Goal: Check status: Check status

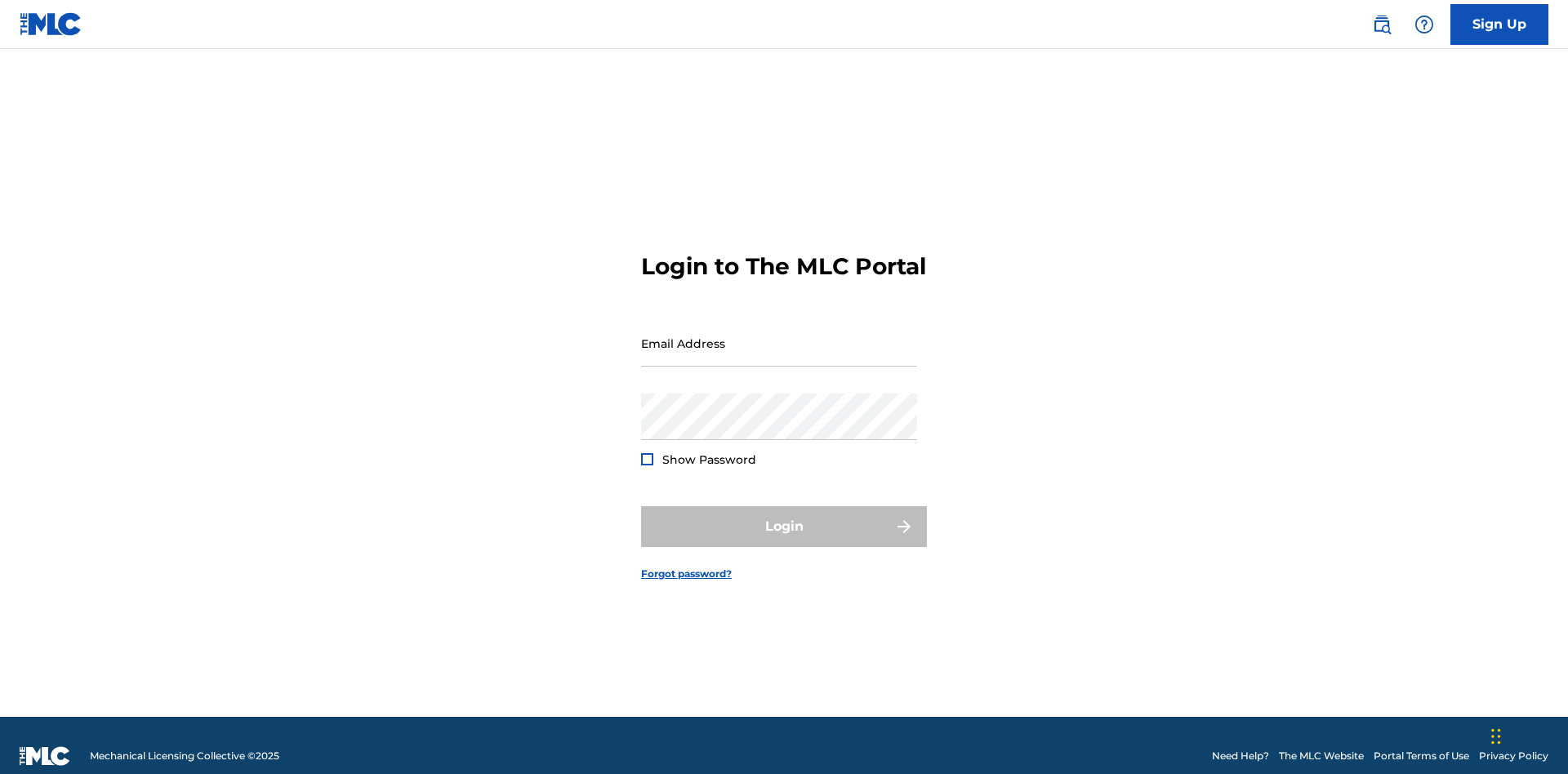
scroll to position [22, 0]
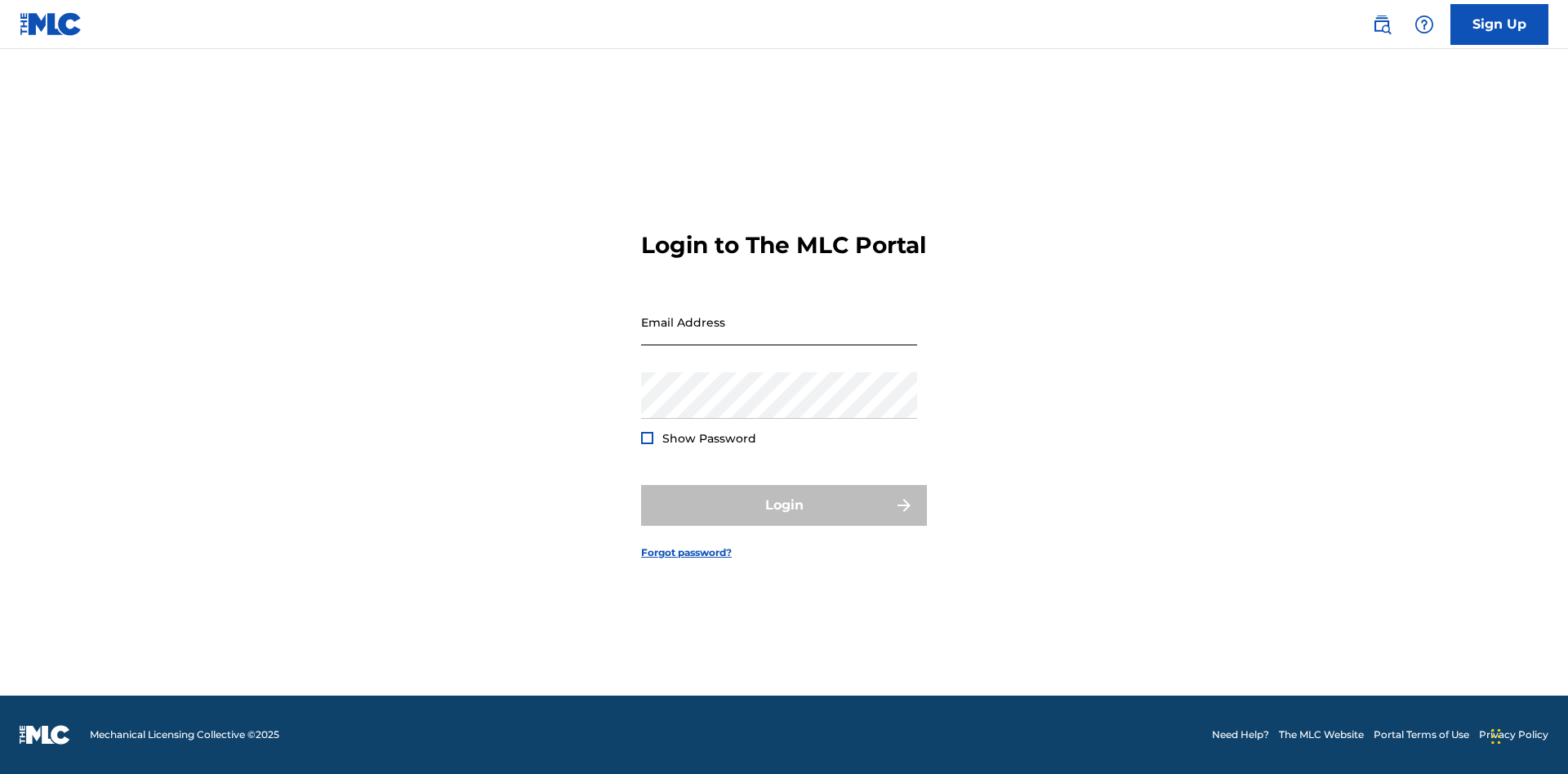
click at [779, 336] on input "Email Address" at bounding box center [779, 322] width 276 height 47
type input "[EMAIL_ADDRESS][DOMAIN_NAME]"
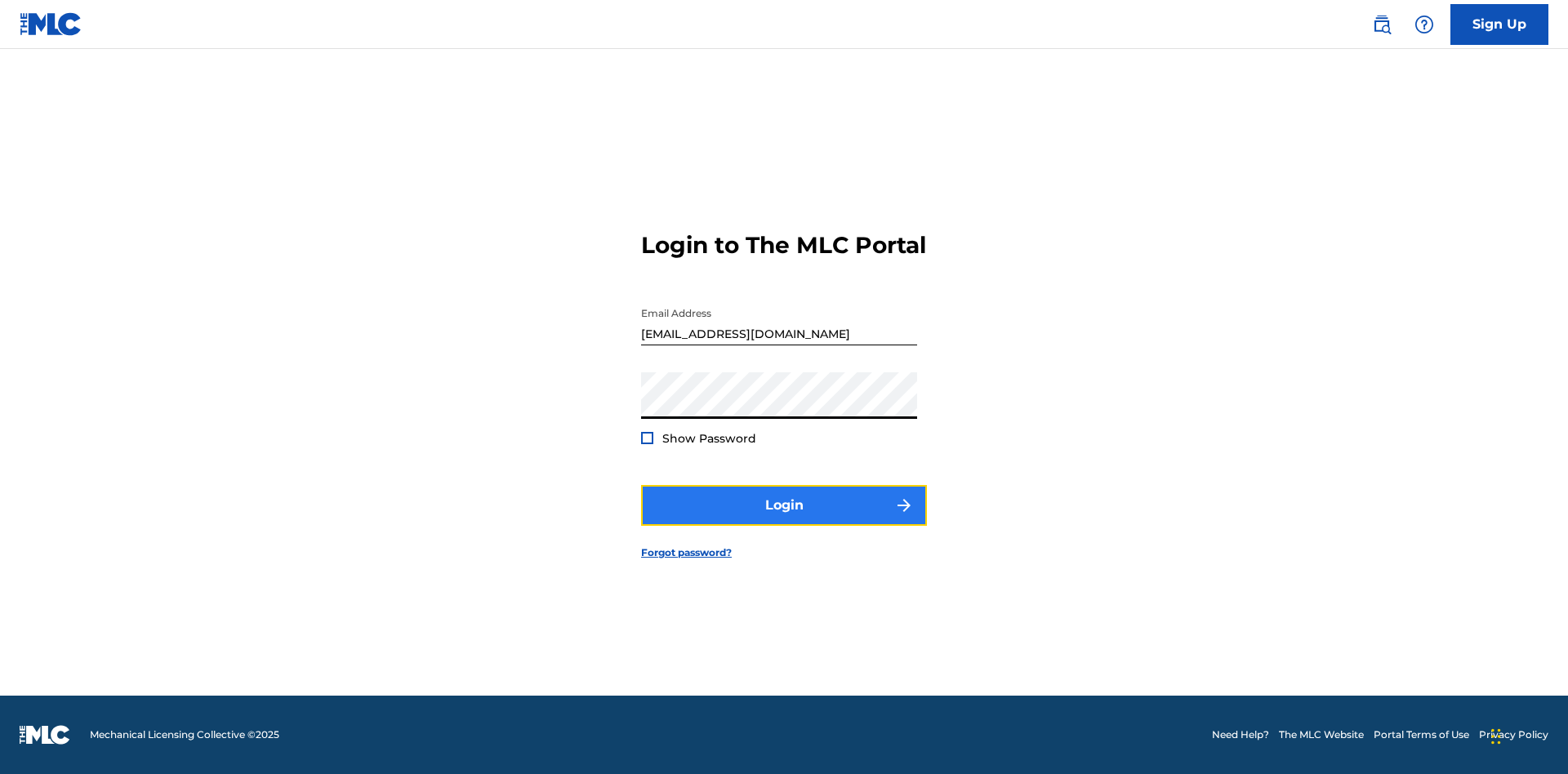
click at [784, 519] on button "Login" at bounding box center [784, 505] width 286 height 40
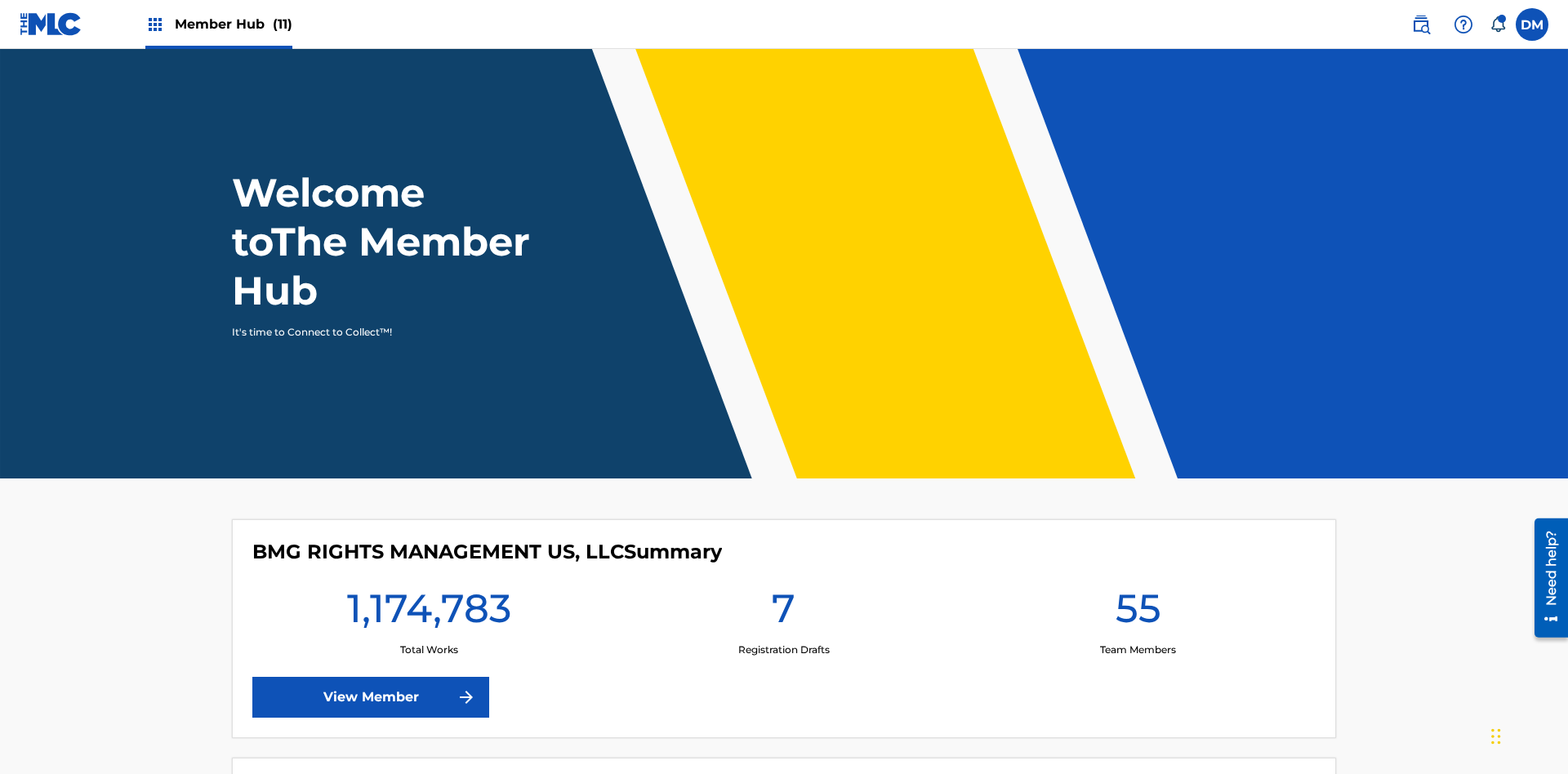
click at [218, 23] on span "Member Hub (11)" at bounding box center [233, 23] width 118 height 19
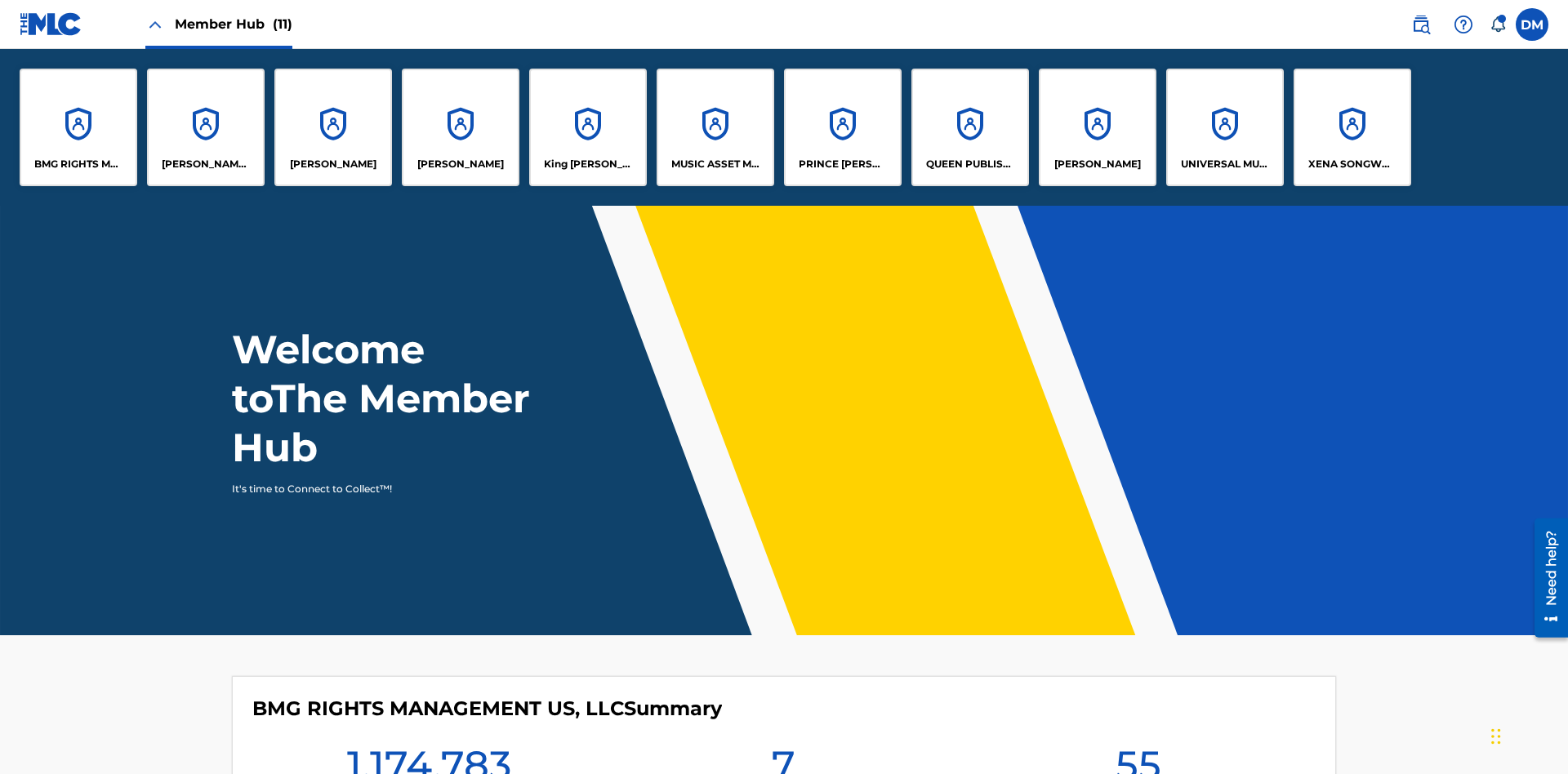
scroll to position [58, 0]
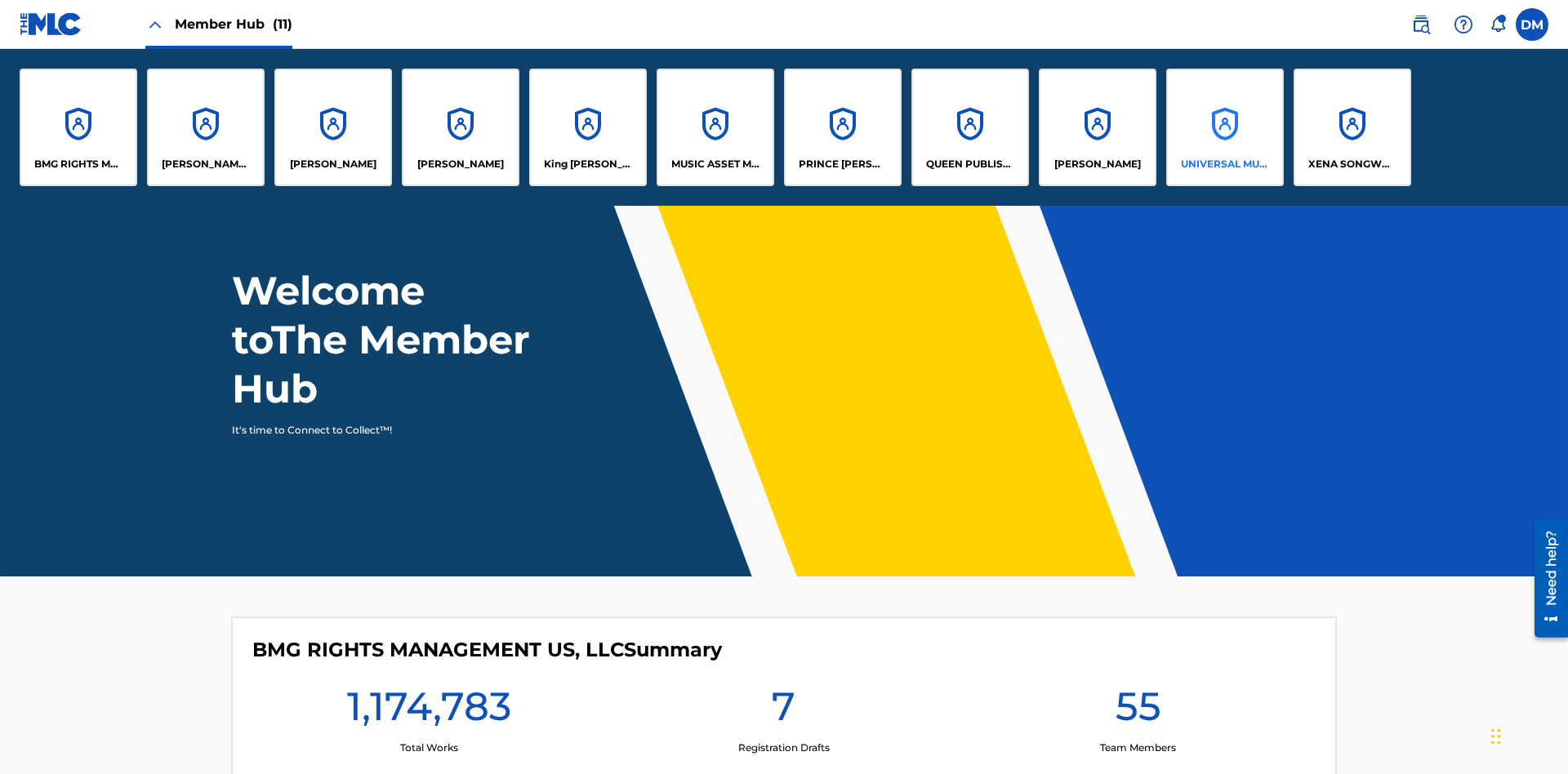
click at [1224, 164] on p "UNIVERSAL MUSIC PUB GROUP" at bounding box center [1225, 164] width 89 height 14
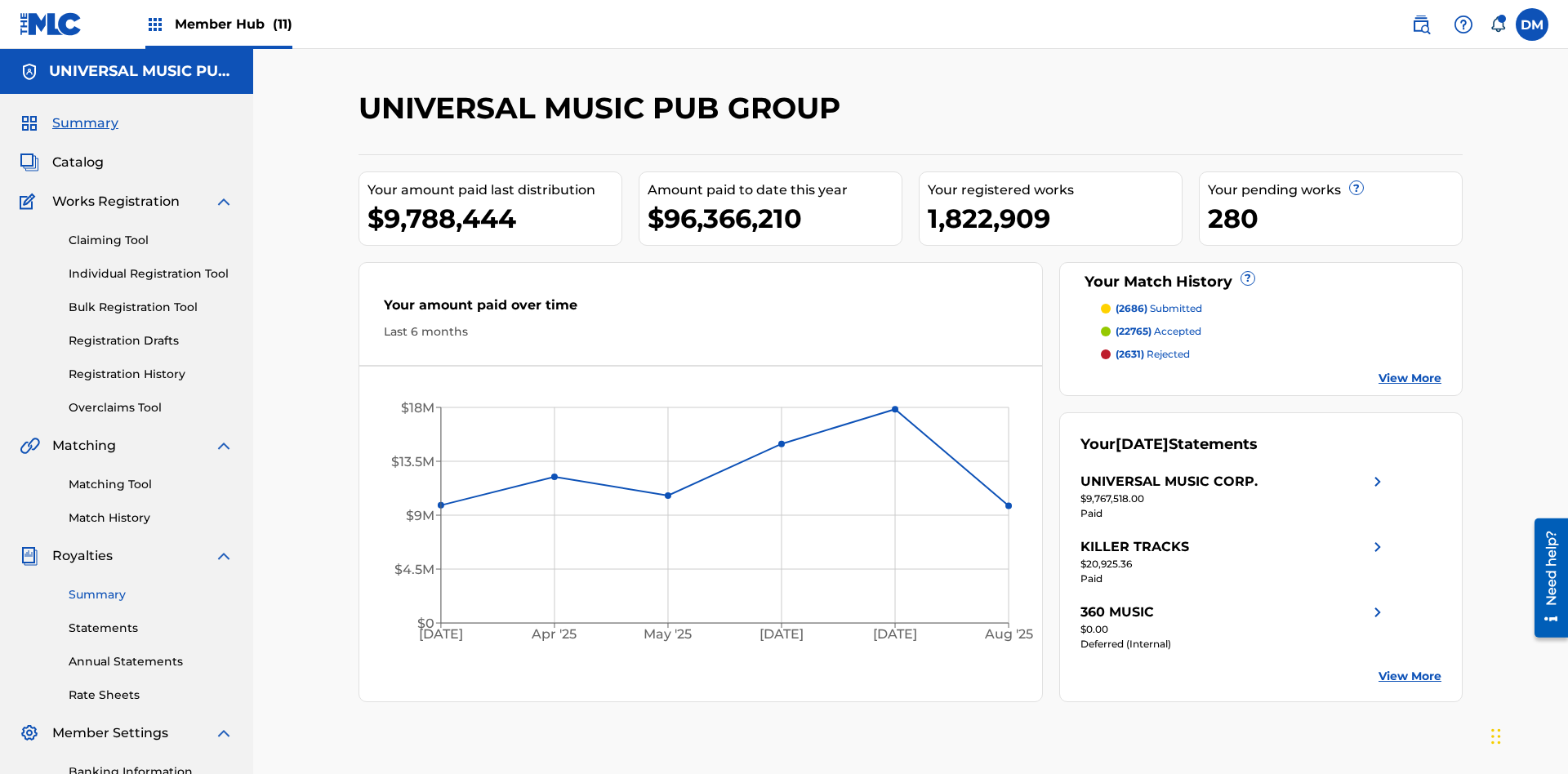
click at [151, 586] on link "Summary" at bounding box center [150, 594] width 165 height 17
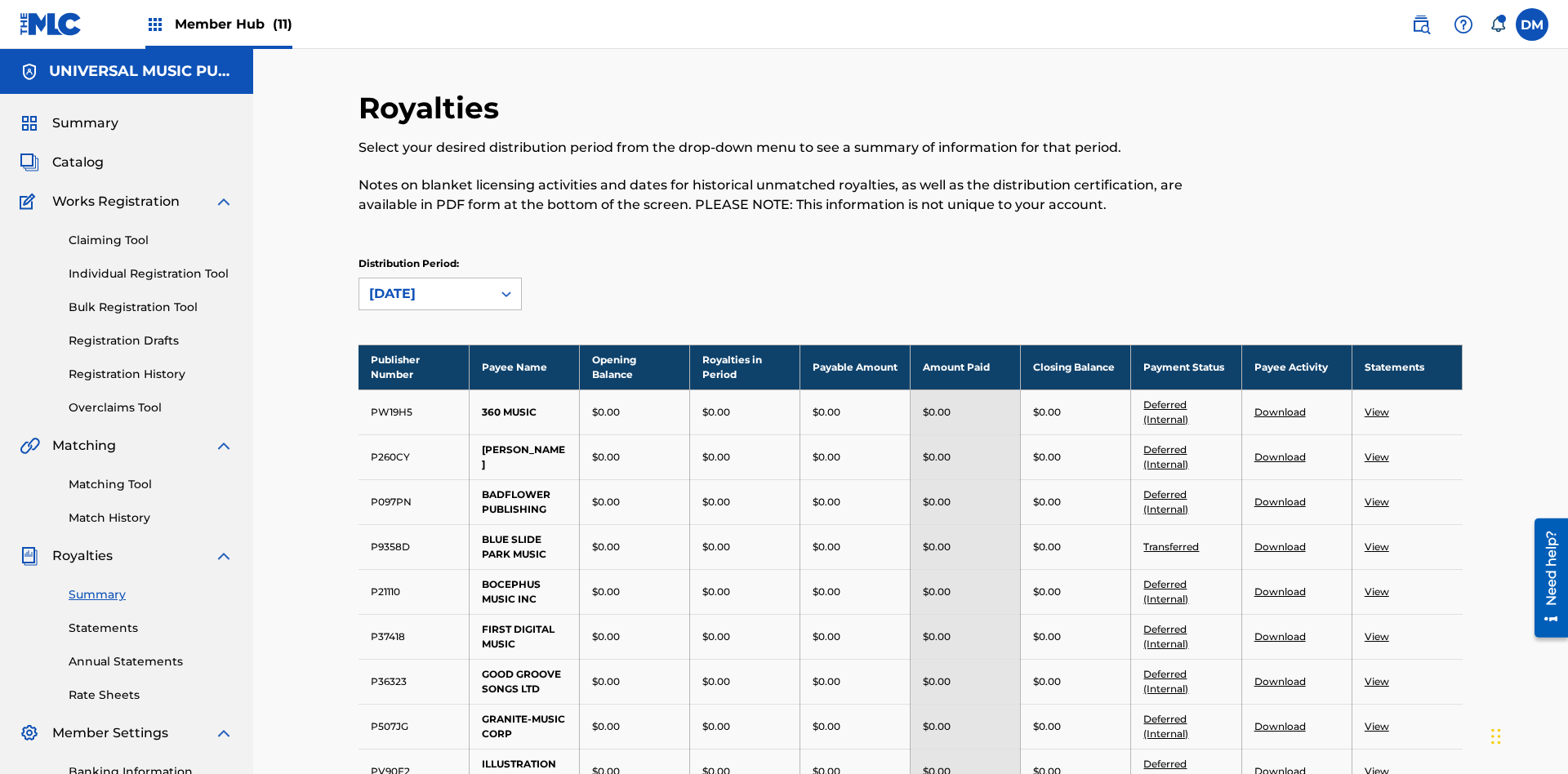
scroll to position [180, 0]
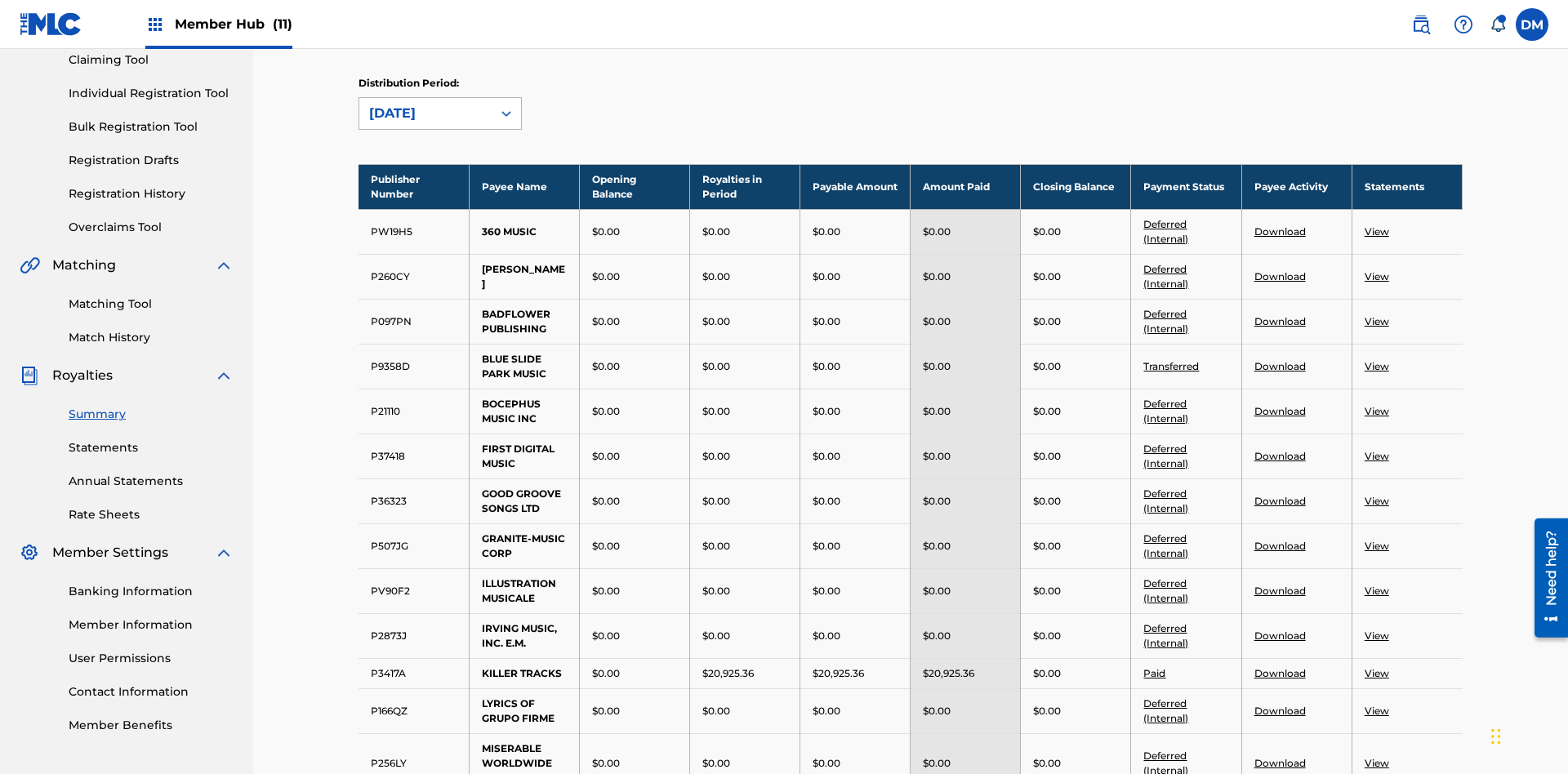
click at [426, 113] on div "[DATE]" at bounding box center [425, 113] width 113 height 20
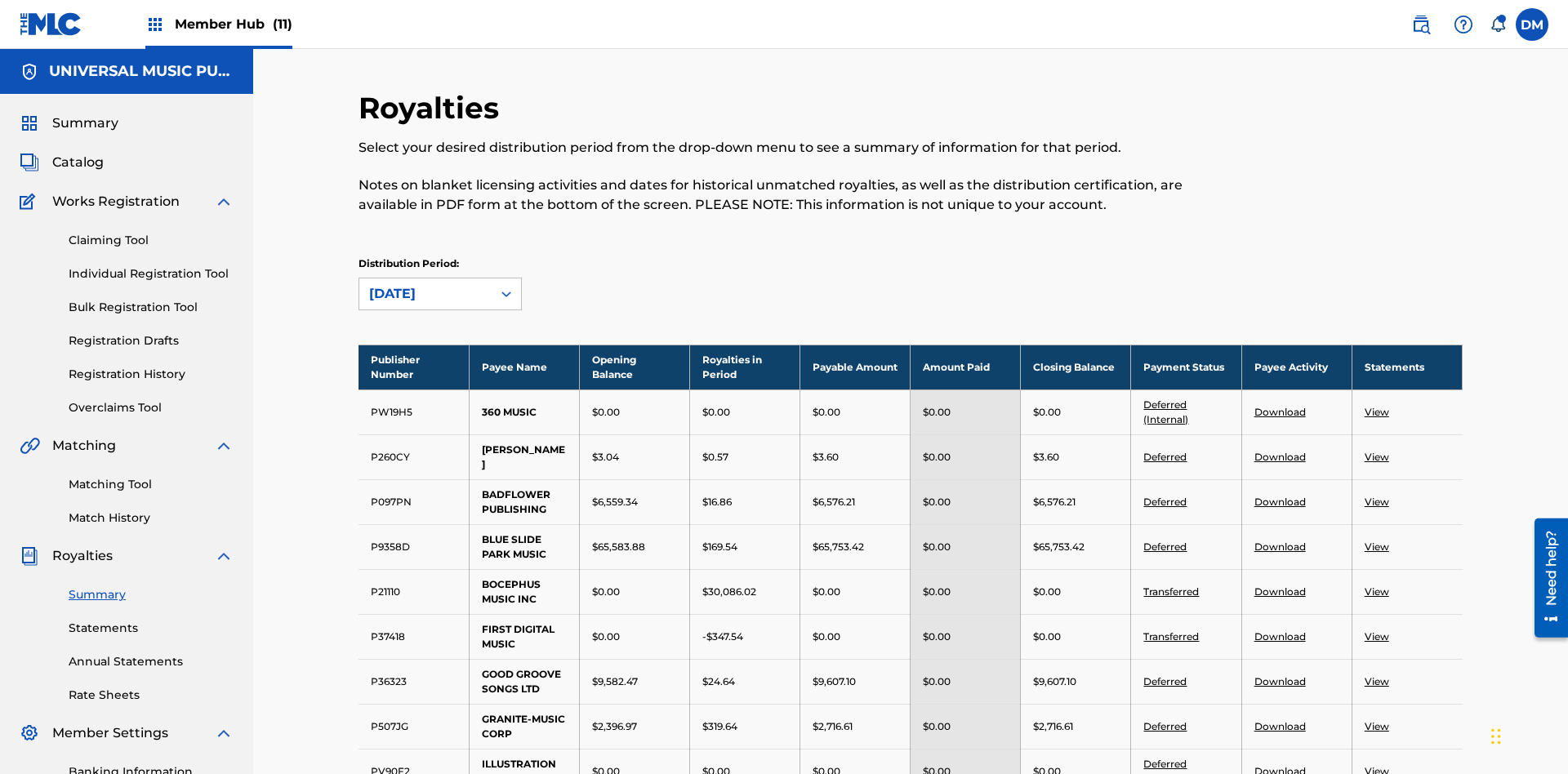
click at [426, 284] on div "[DATE]" at bounding box center [425, 294] width 113 height 20
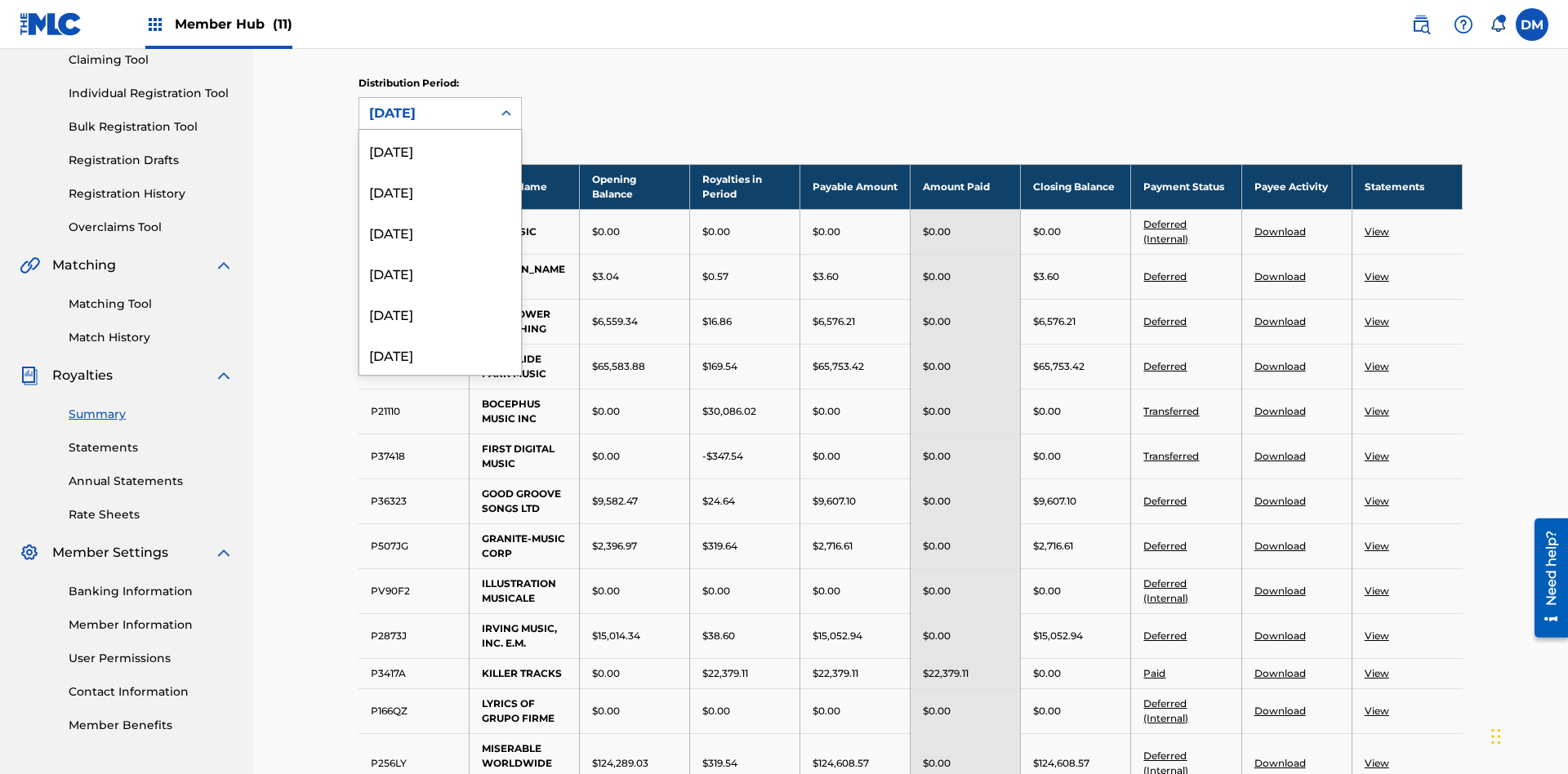
scroll to position [462, 0]
click at [440, 341] on div "[DATE]" at bounding box center [440, 341] width 162 height 40
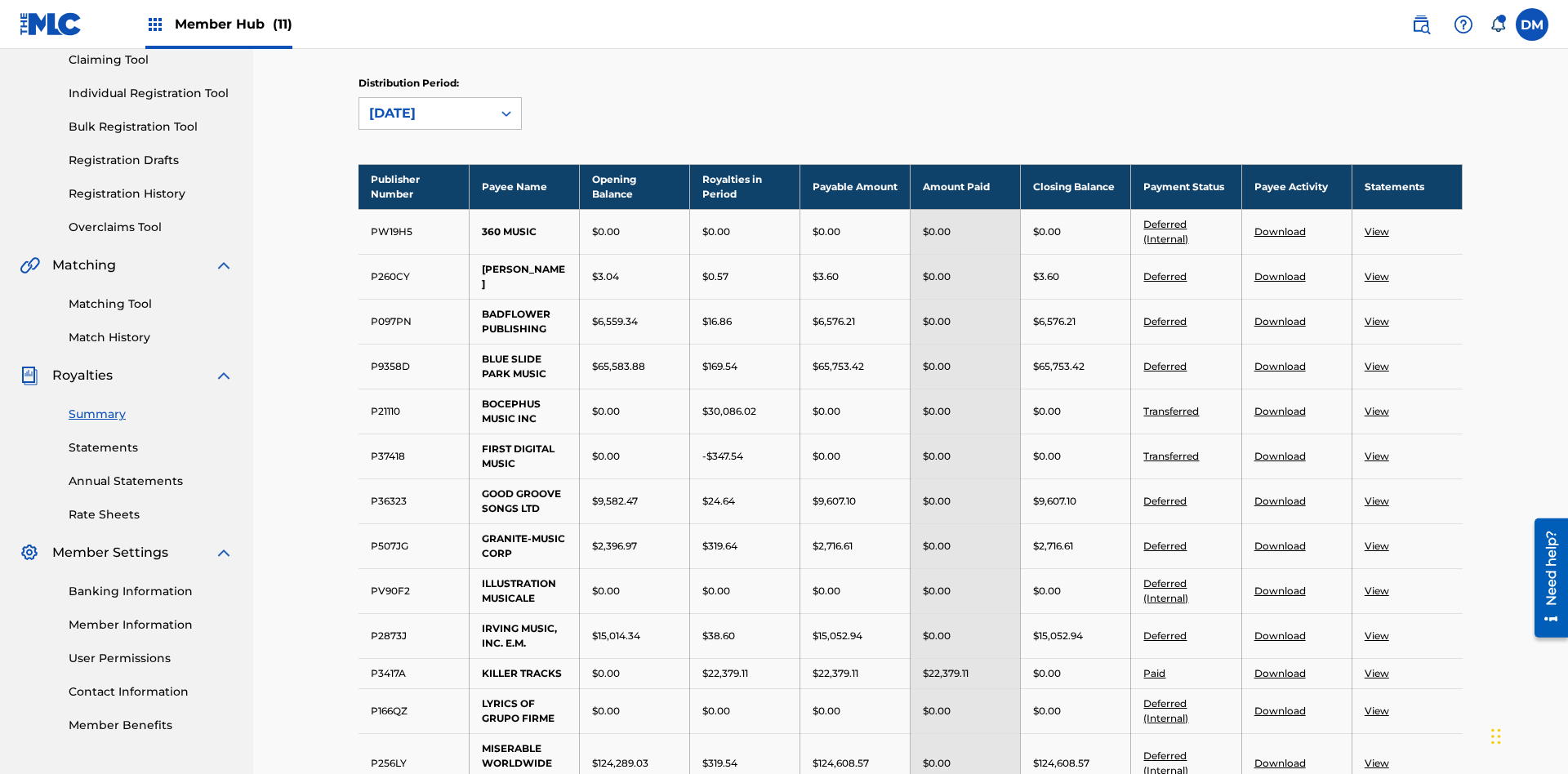
scroll to position [1704, 0]
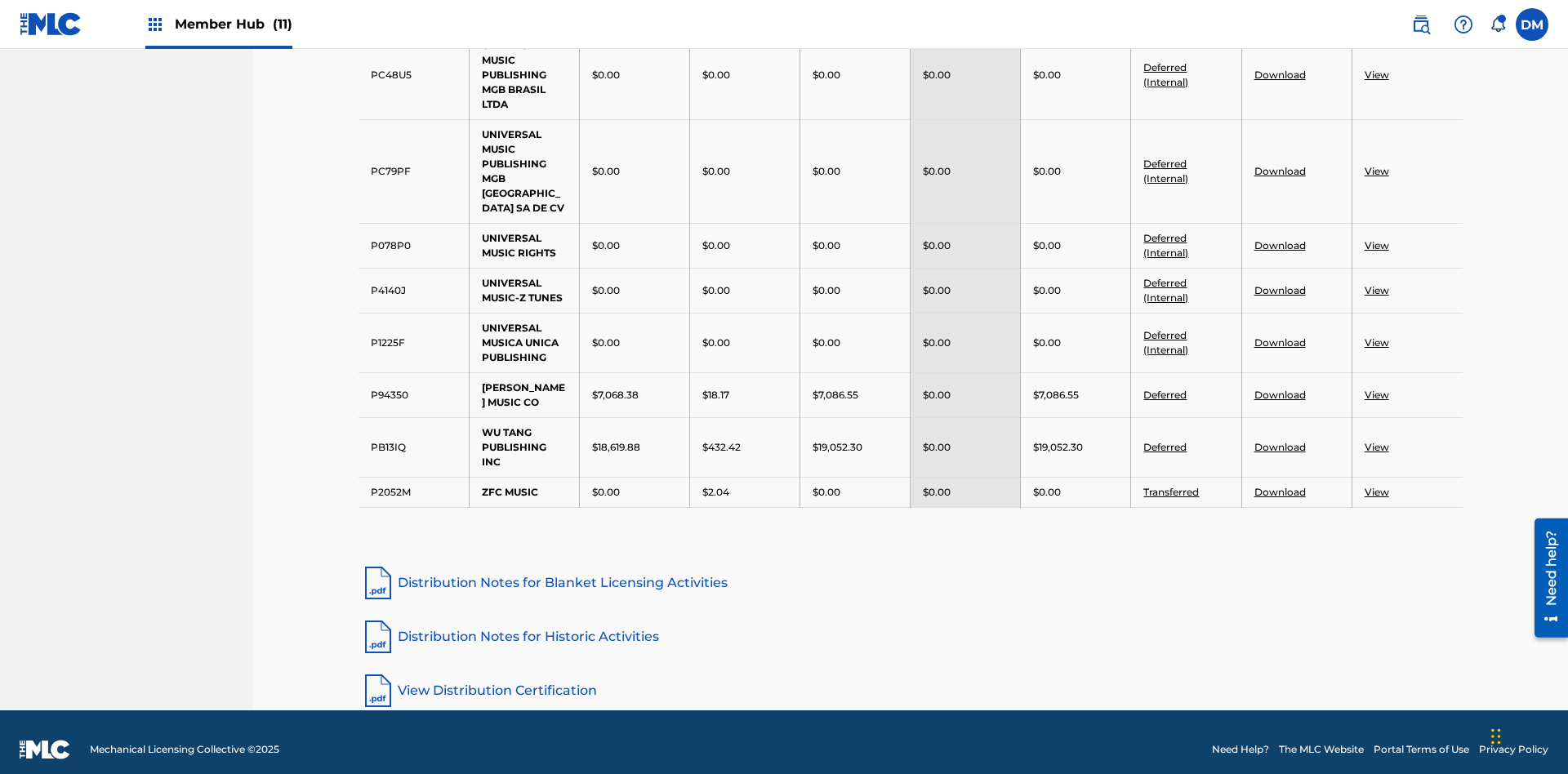
click at [911, 568] on link "Distribution Notes for Blanket Licensing Activities" at bounding box center [910, 583] width 1104 height 40
click at [911, 621] on link "Distribution Notes for Historic Activities" at bounding box center [910, 637] width 1104 height 40
click at [911, 675] on link "View Distribution Certification" at bounding box center [910, 691] width 1104 height 40
click at [440, 239] on div "[DATE]" at bounding box center [440, 218] width 162 height 40
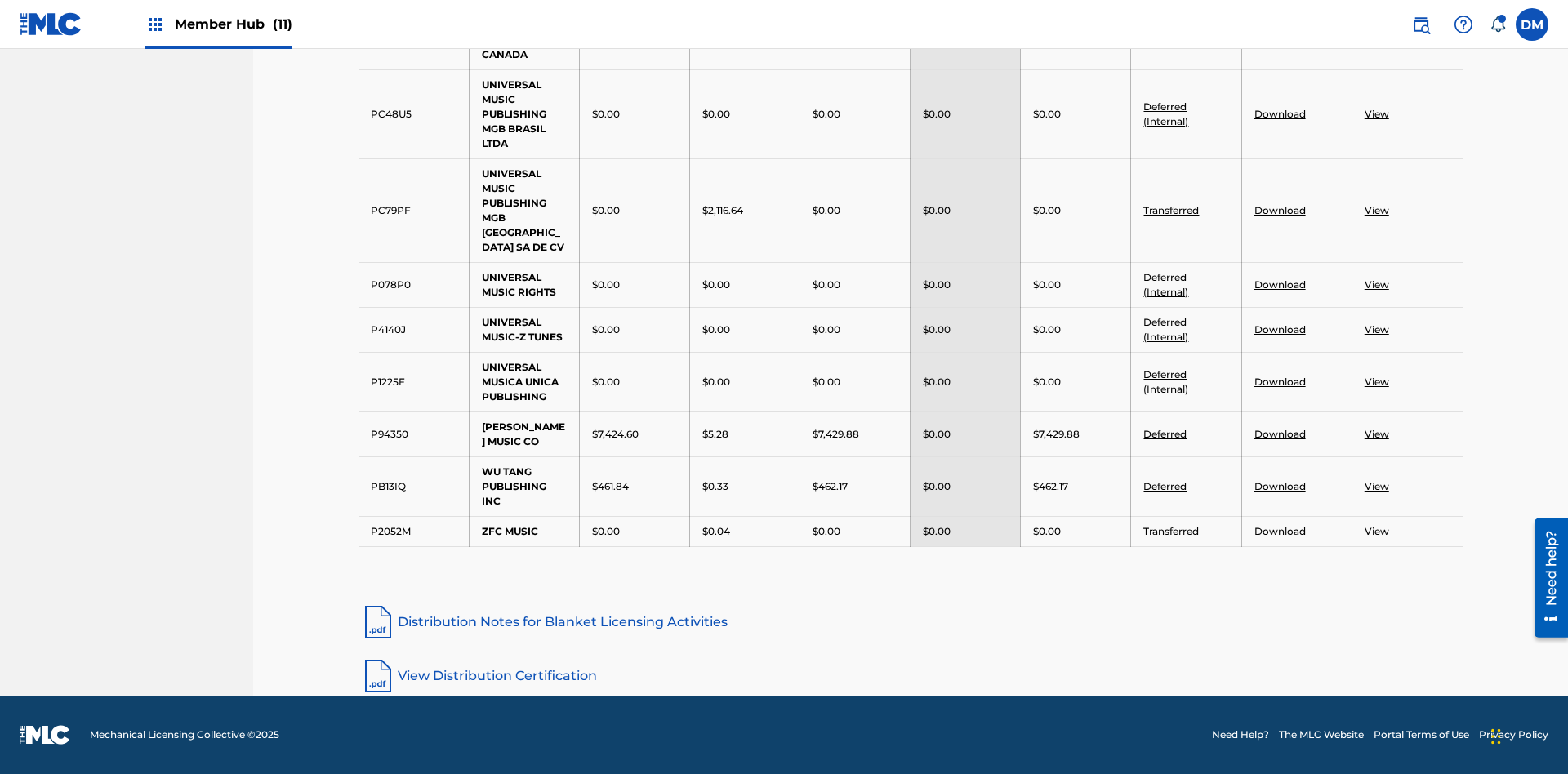
scroll to position [293, 0]
